Goal: Information Seeking & Learning: Check status

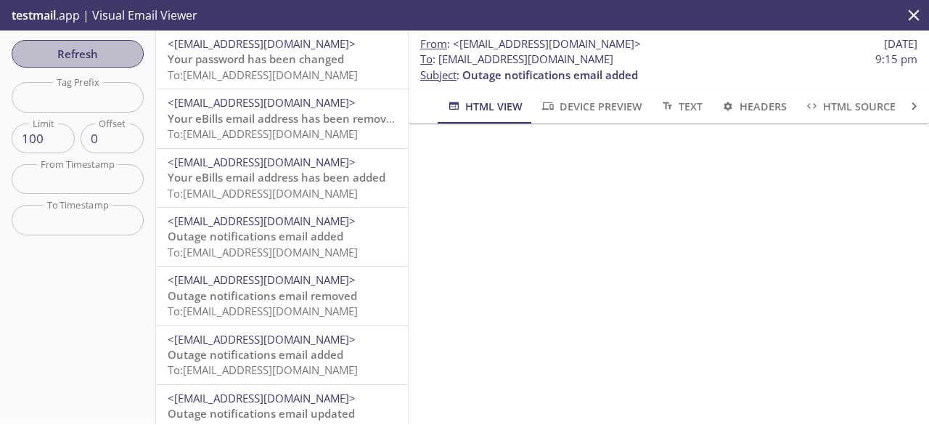
click at [79, 57] on span "Refresh" at bounding box center [77, 53] width 109 height 19
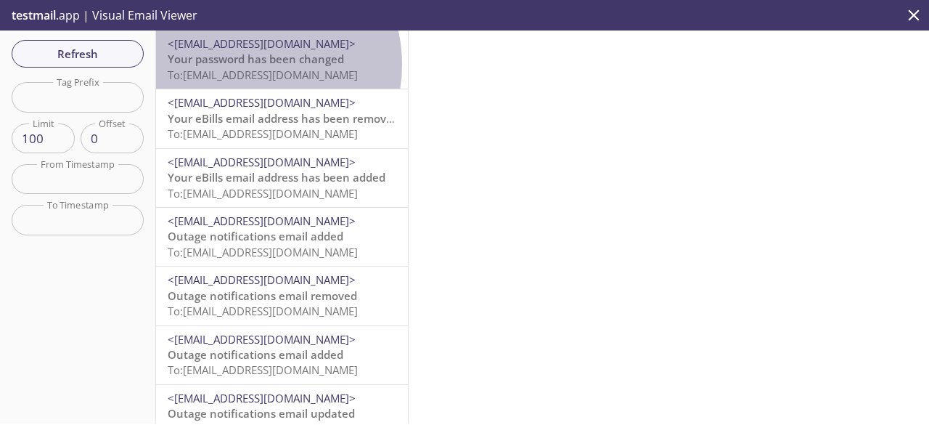
click at [248, 65] on span "Your password has been changed" at bounding box center [256, 59] width 176 height 15
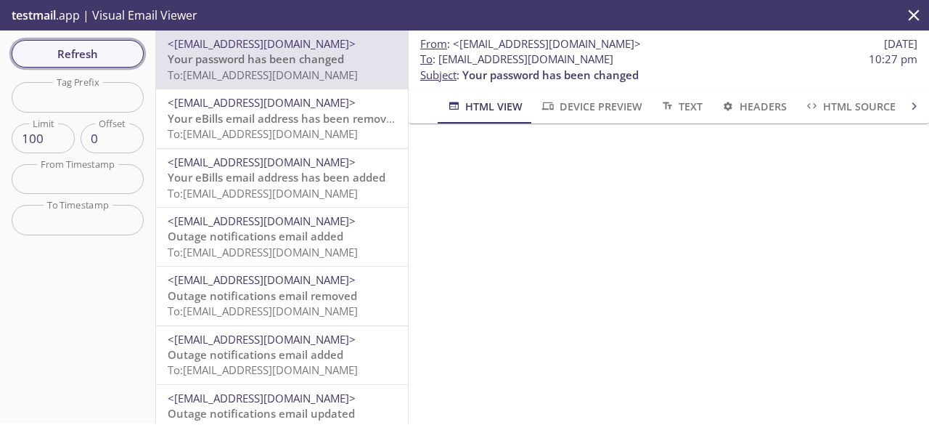
click at [89, 57] on span "Refresh" at bounding box center [77, 53] width 109 height 19
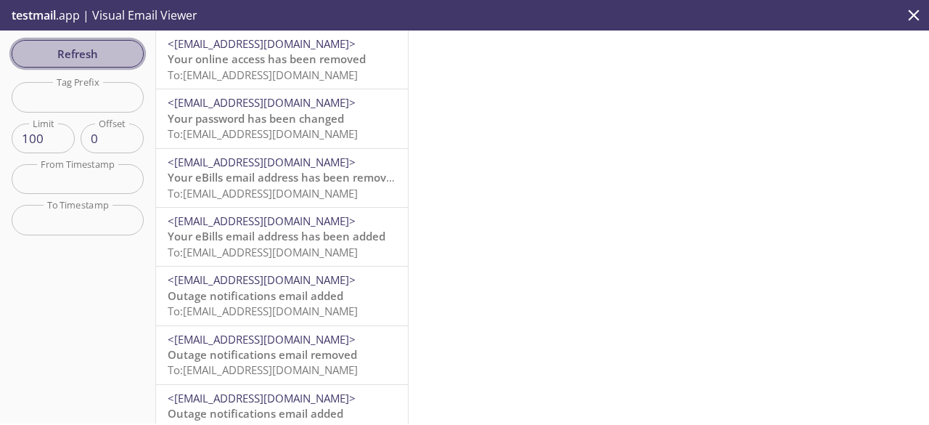
click at [101, 52] on span "Refresh" at bounding box center [77, 53] width 109 height 19
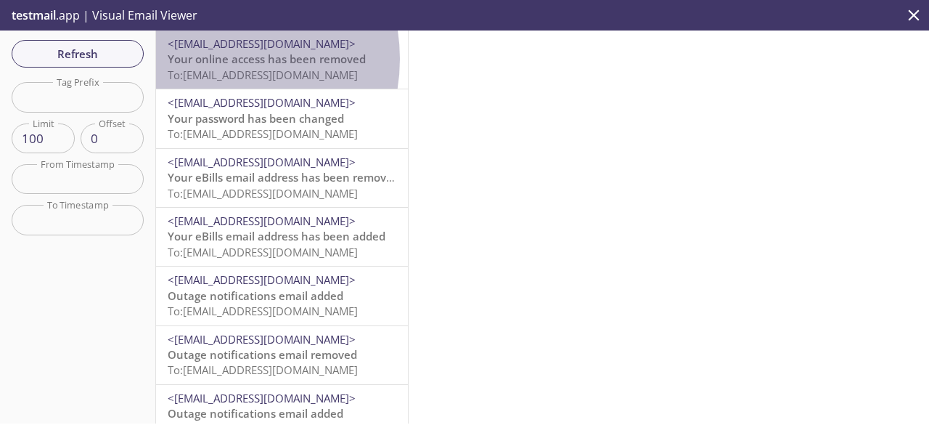
click at [212, 59] on span "Your online access has been removed" at bounding box center [267, 59] width 198 height 15
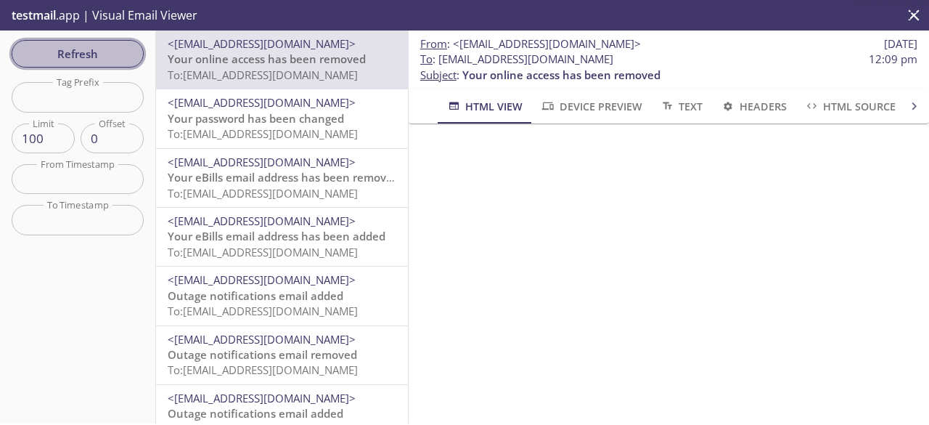
click at [120, 60] on span "Refresh" at bounding box center [77, 53] width 109 height 19
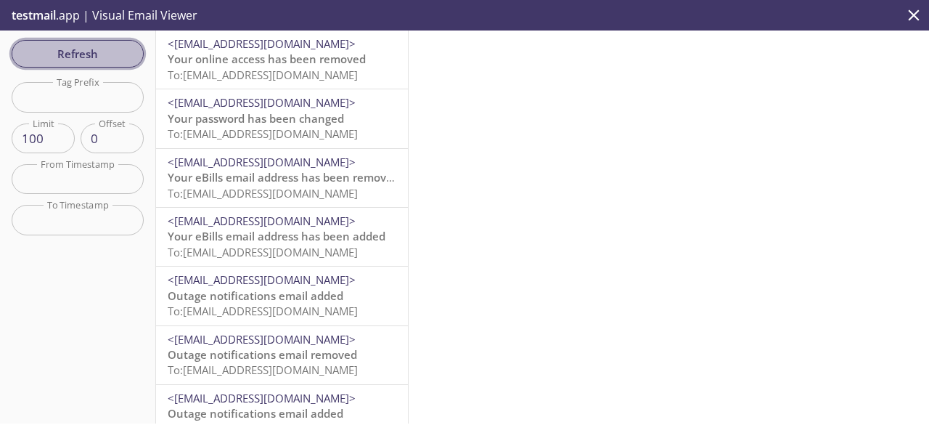
click at [120, 60] on span "Refresh" at bounding box center [77, 53] width 109 height 19
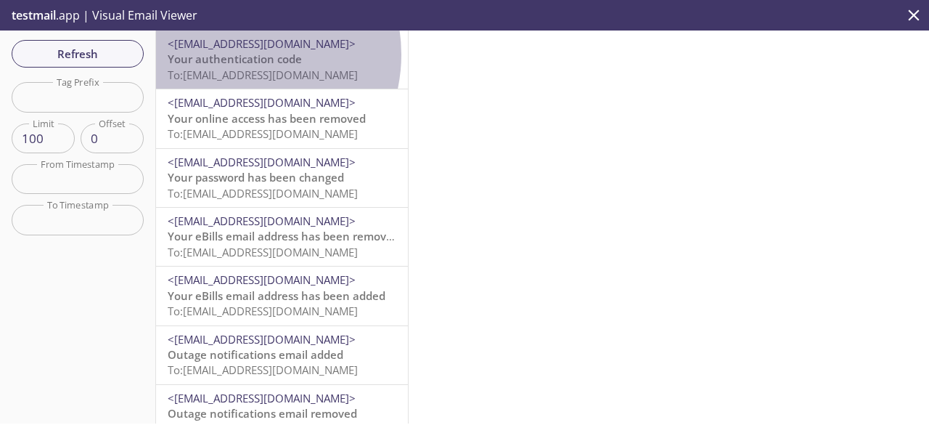
click at [236, 54] on span "Your authentication code" at bounding box center [235, 59] width 134 height 15
